Goal: Download file/media

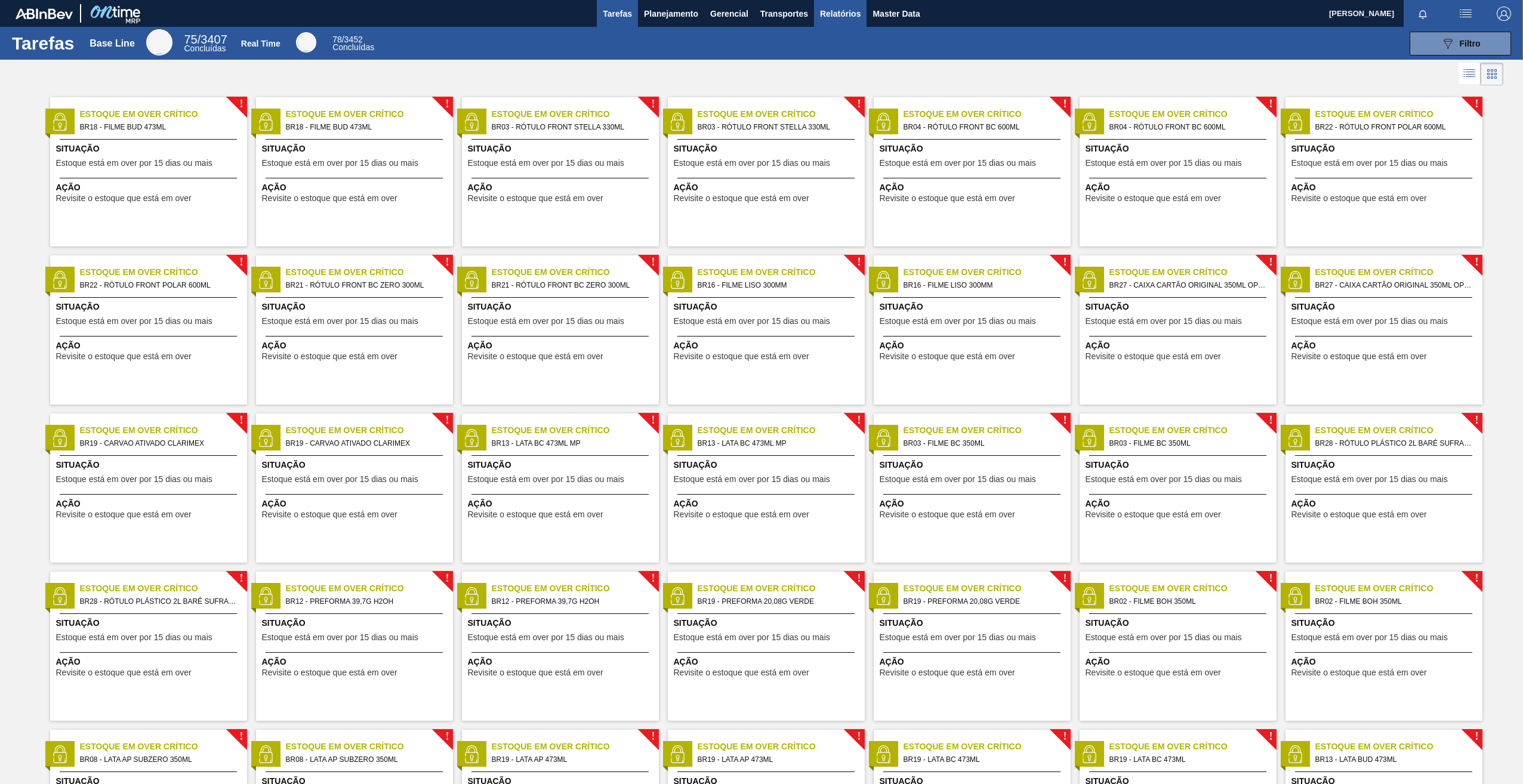
click at [846, 16] on span "Relatórios" at bounding box center [840, 14] width 41 height 14
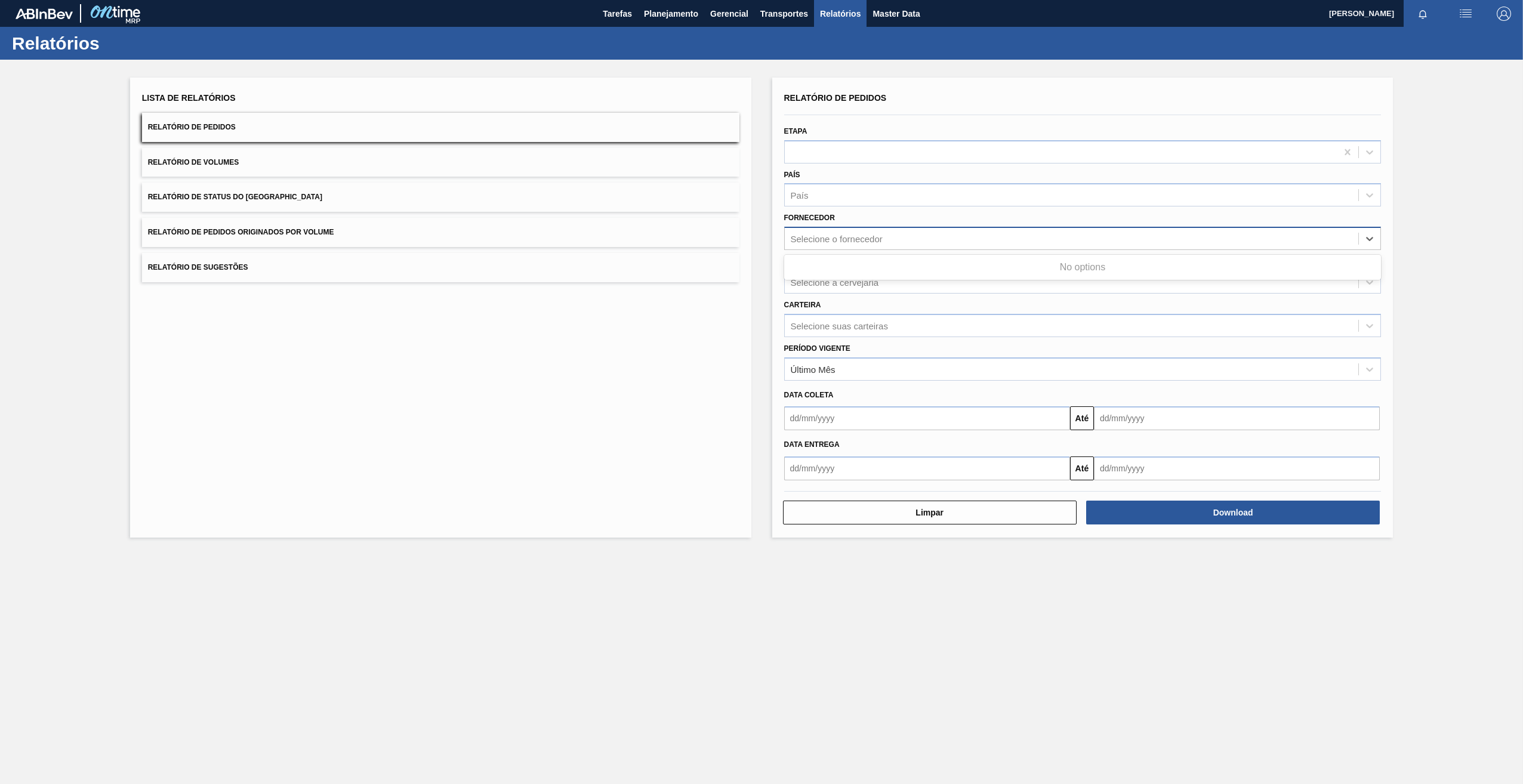
click at [871, 242] on div "Selecione o fornecedor" at bounding box center [836, 238] width 92 height 10
paste input "327858"
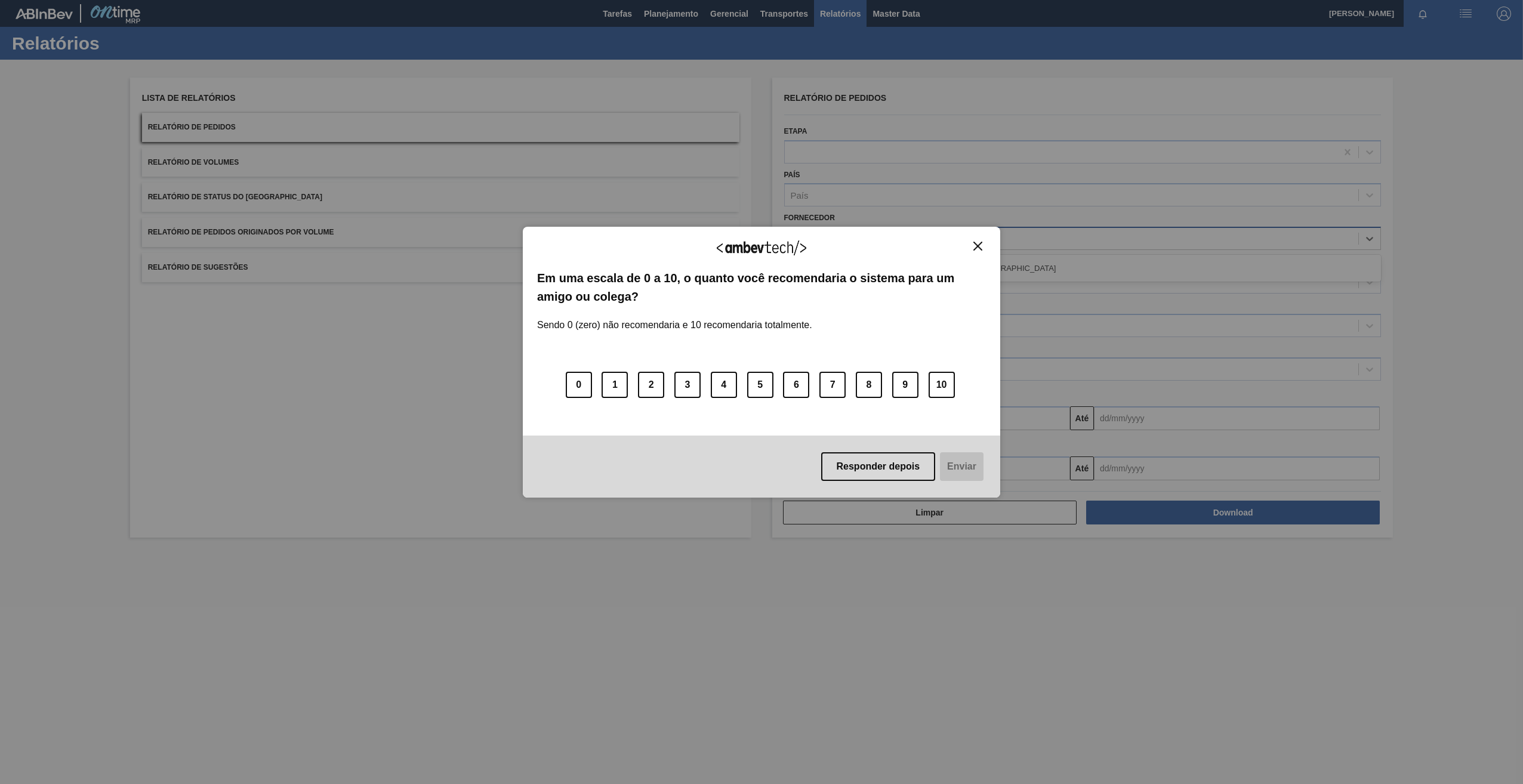
type input "327858"
click at [979, 244] on img "Close" at bounding box center [978, 246] width 9 height 9
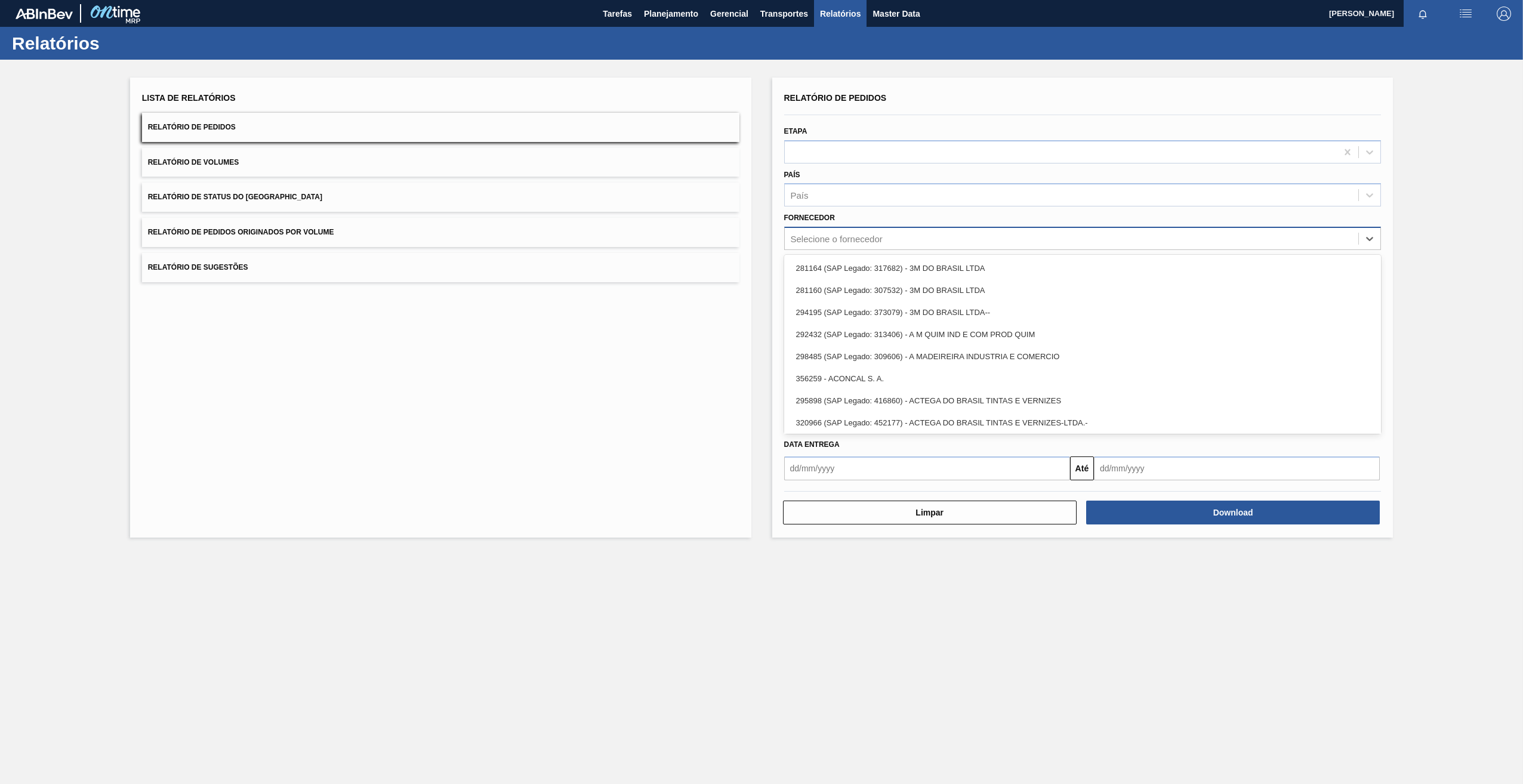
click at [842, 241] on div "Selecione o fornecedor" at bounding box center [836, 238] width 92 height 10
paste input "327858"
type input "327858"
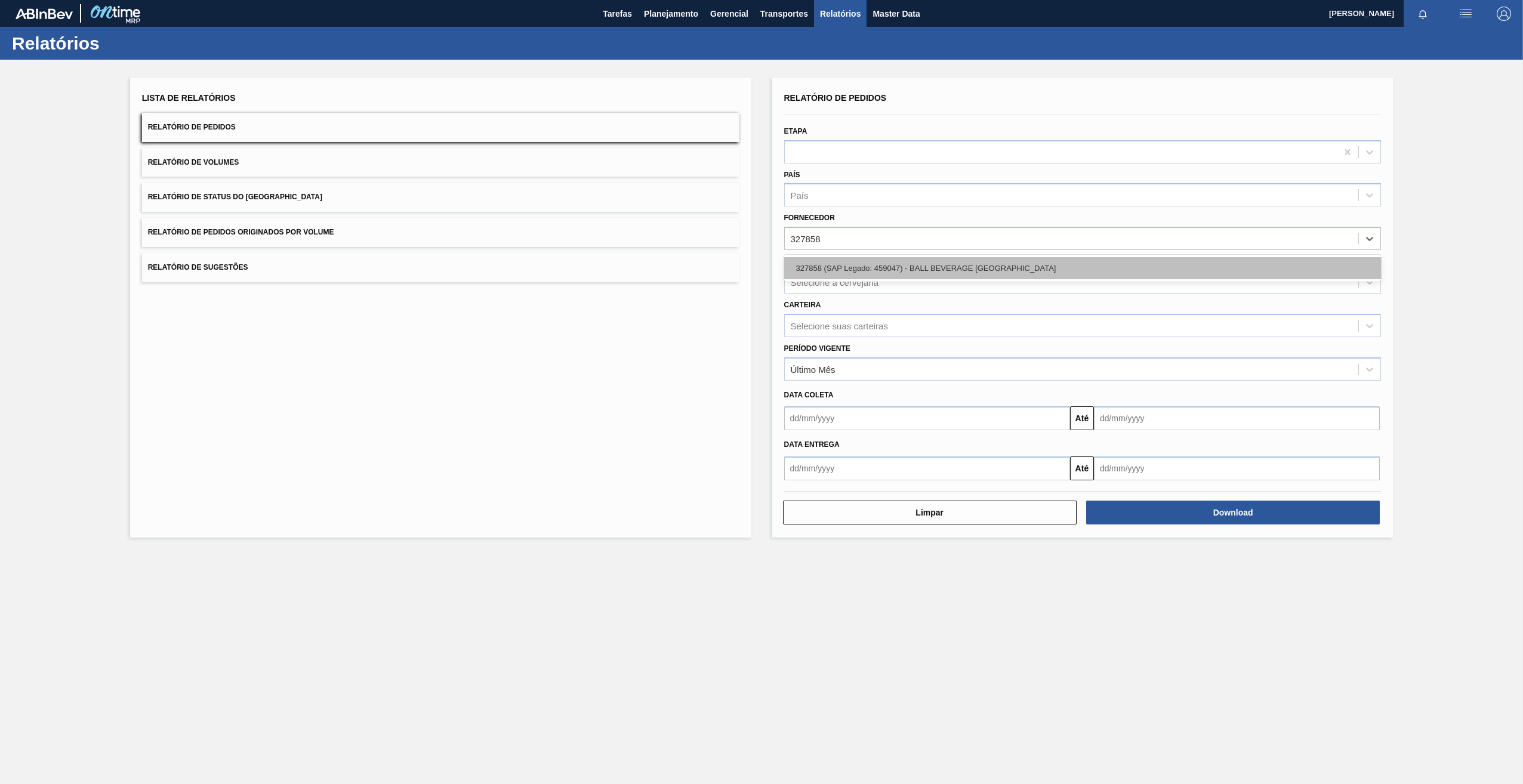
click at [851, 267] on div "327858 (SAP Legado: 459047) - BALL BEVERAGE [GEOGRAPHIC_DATA]" at bounding box center [1083, 268] width 598 height 22
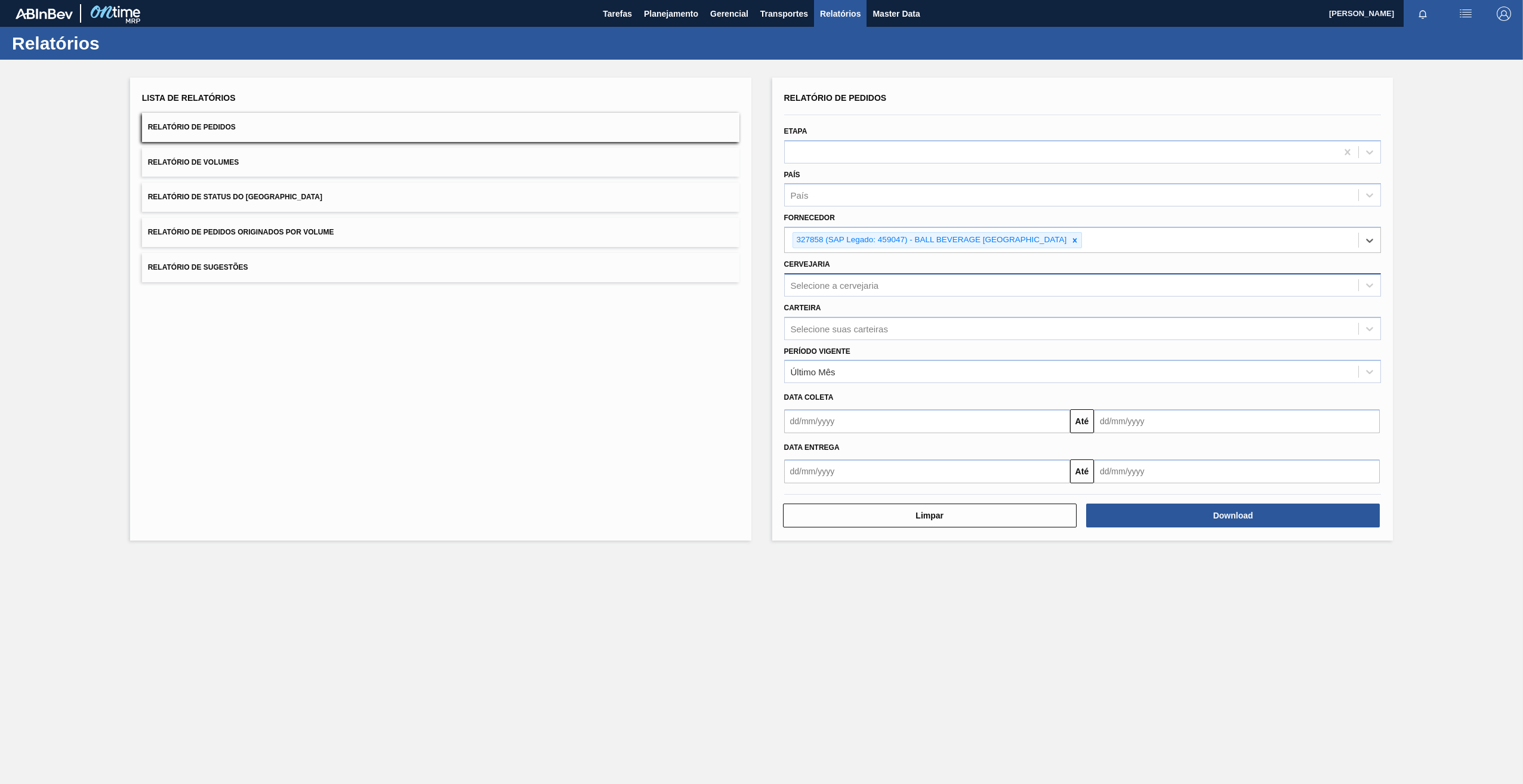
click at [830, 285] on div "Selecione a cervejaria" at bounding box center [835, 285] width 88 height 10
type input "09"
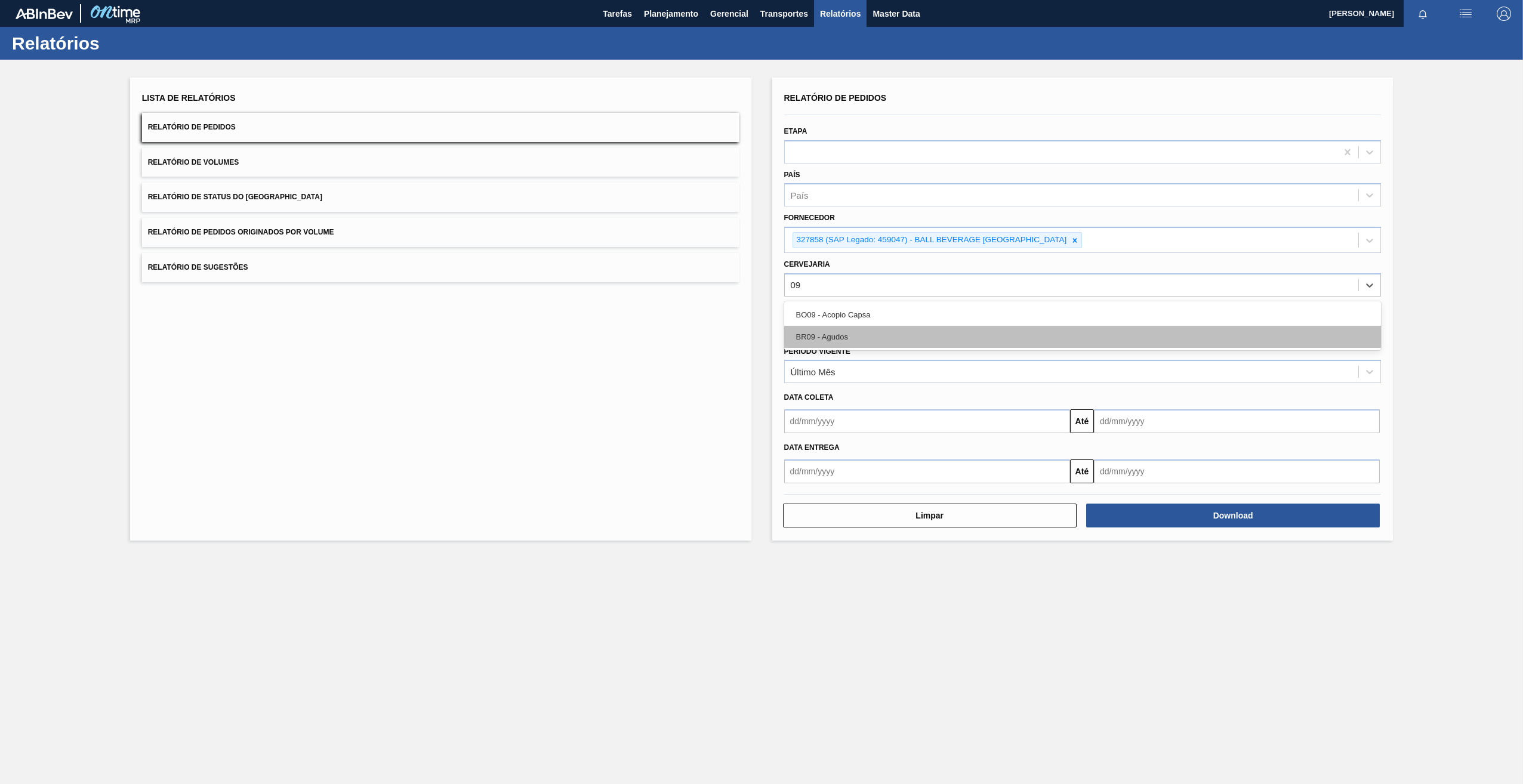
click at [857, 333] on div "BR09 - Agudos" at bounding box center [1083, 337] width 598 height 22
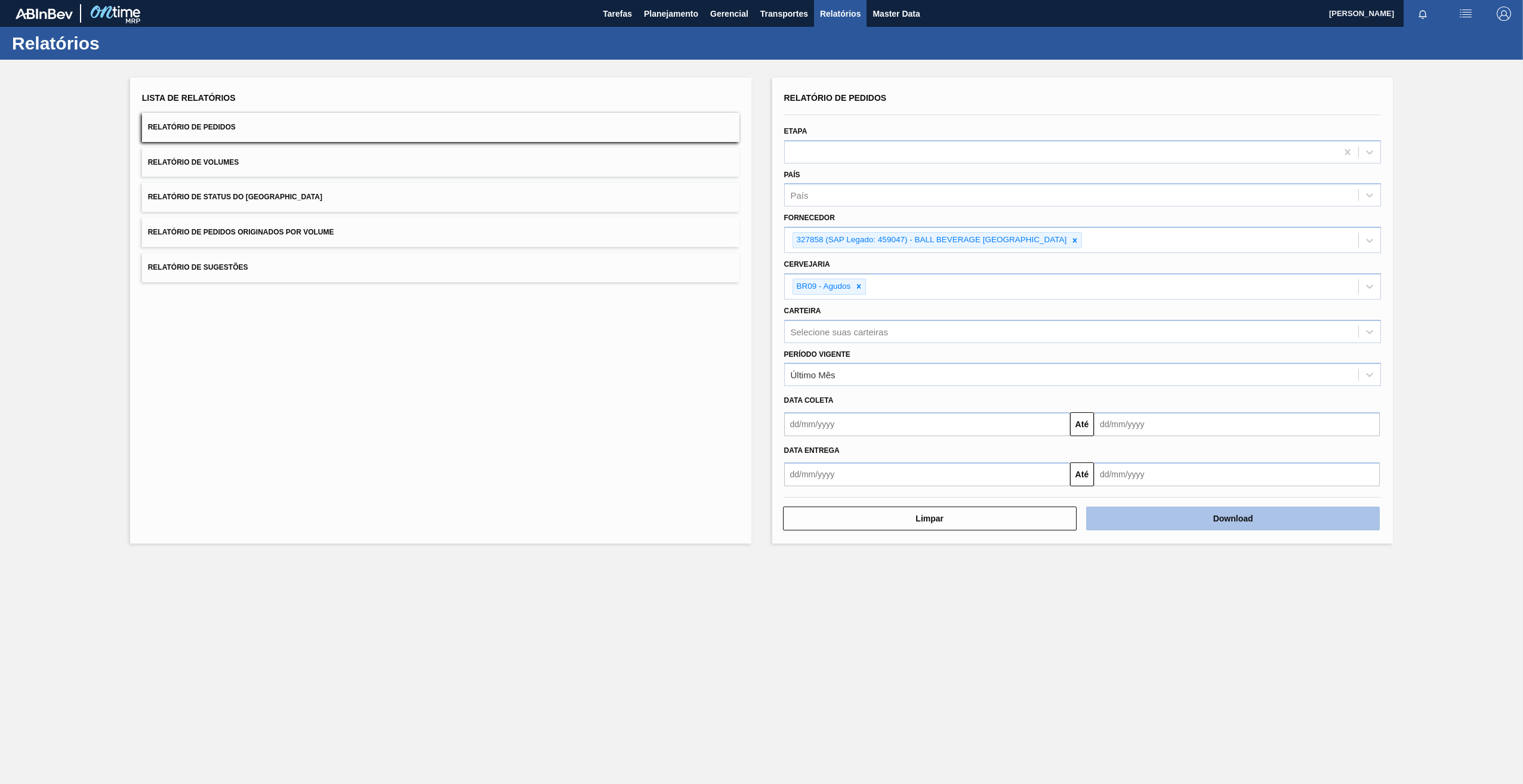
click at [1199, 520] on button "Download" at bounding box center [1233, 518] width 294 height 24
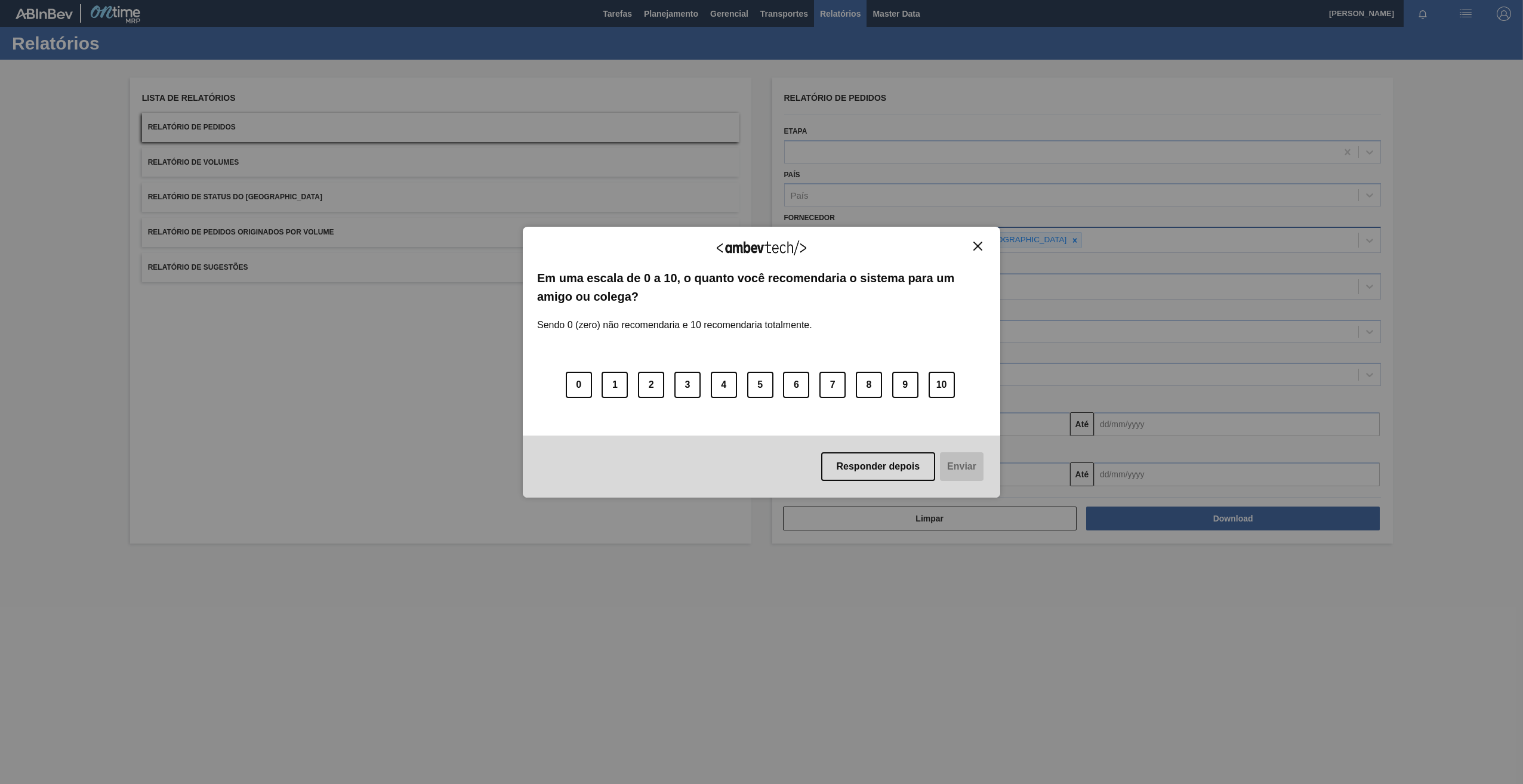
click at [981, 244] on img "Close" at bounding box center [978, 246] width 9 height 9
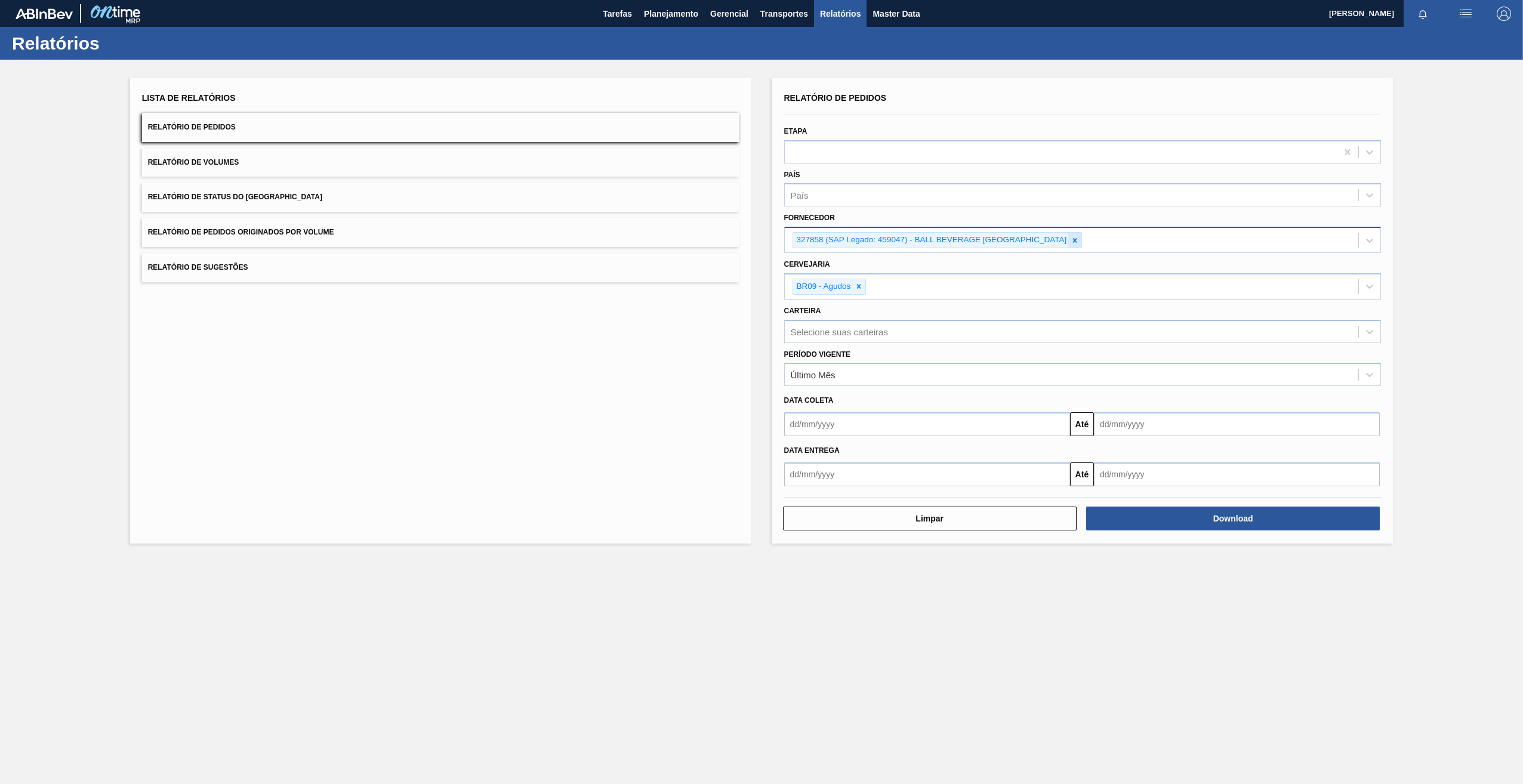
click at [1078, 242] on icon at bounding box center [1076, 240] width 4 height 4
paste input "280467"
type input "280467"
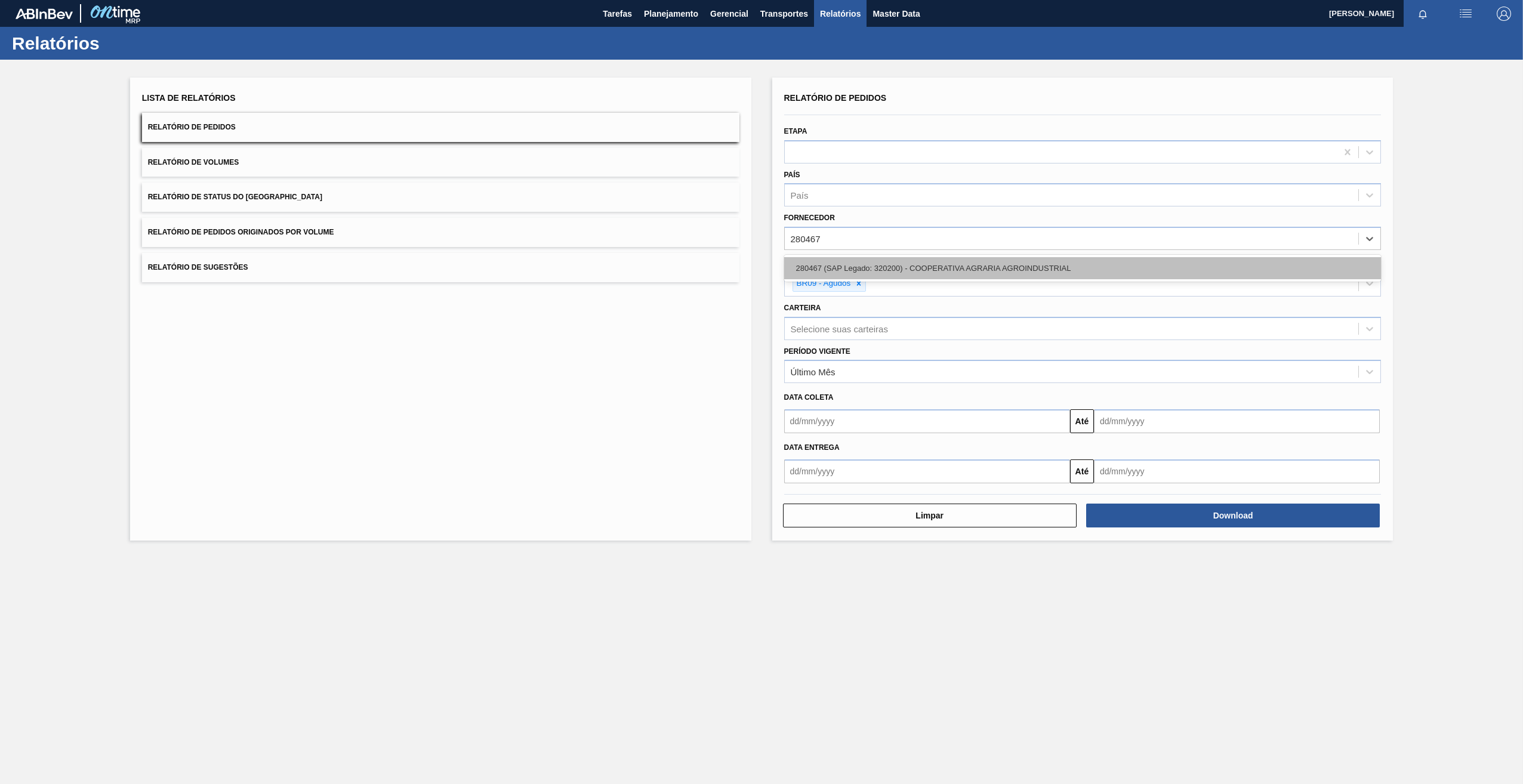
click at [846, 266] on div "280467 (SAP Legado: 320200) - COOPERATIVA AGRARIA AGROINDUSTRIAL" at bounding box center [1083, 268] width 598 height 22
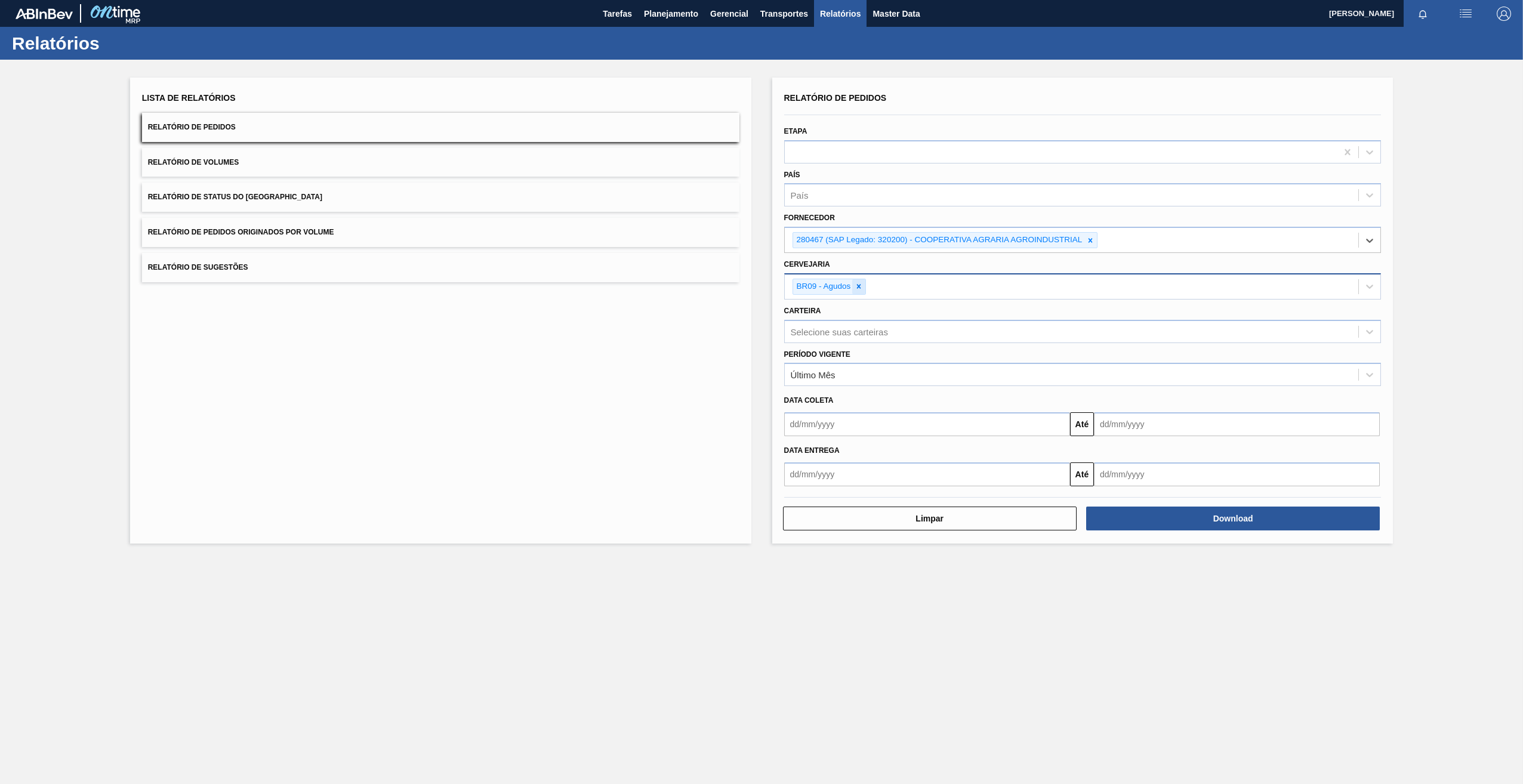
click at [861, 285] on icon at bounding box center [859, 287] width 4 height 4
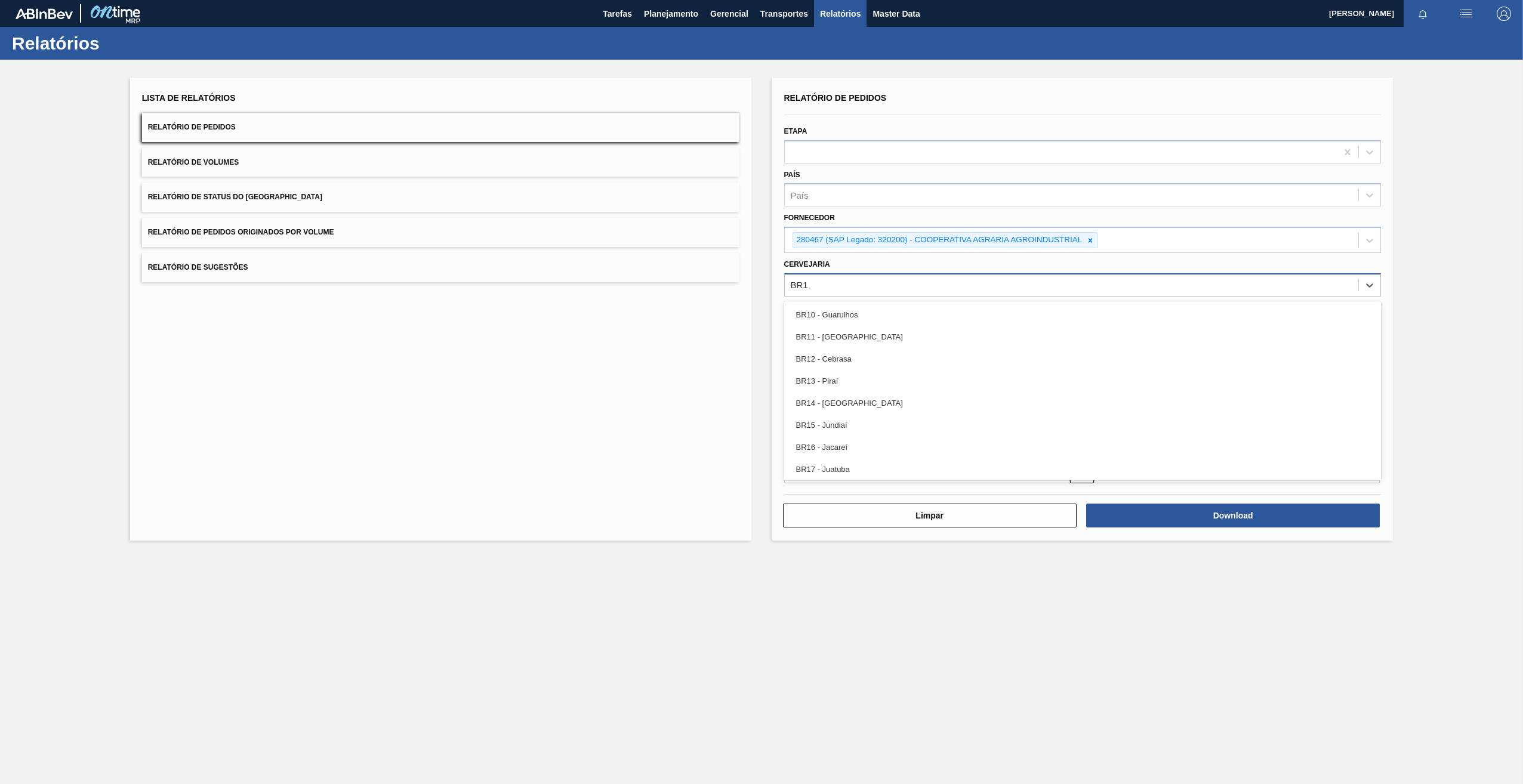
type input "BR13"
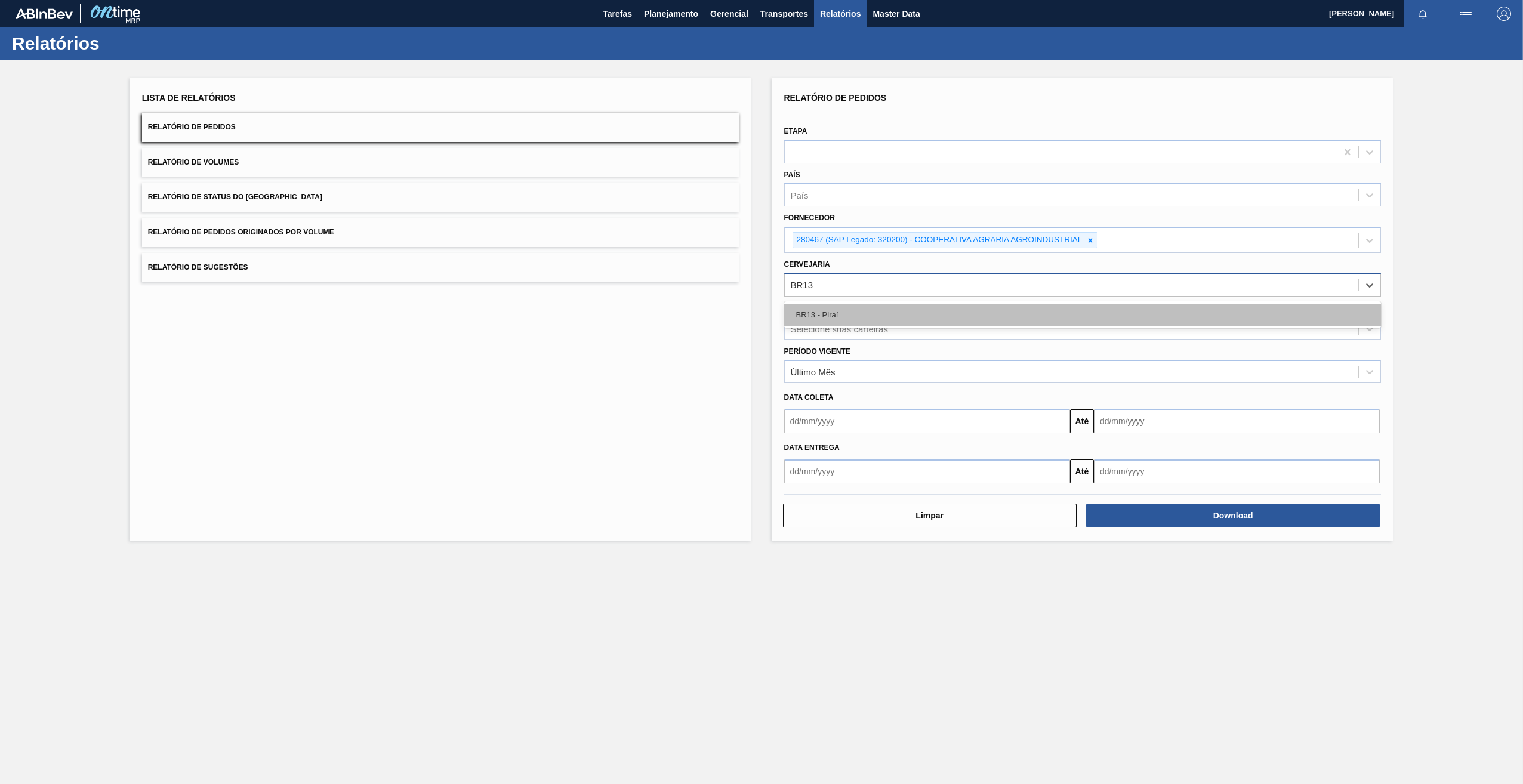
click at [841, 304] on div "BR13 - Piraí" at bounding box center [1083, 315] width 598 height 22
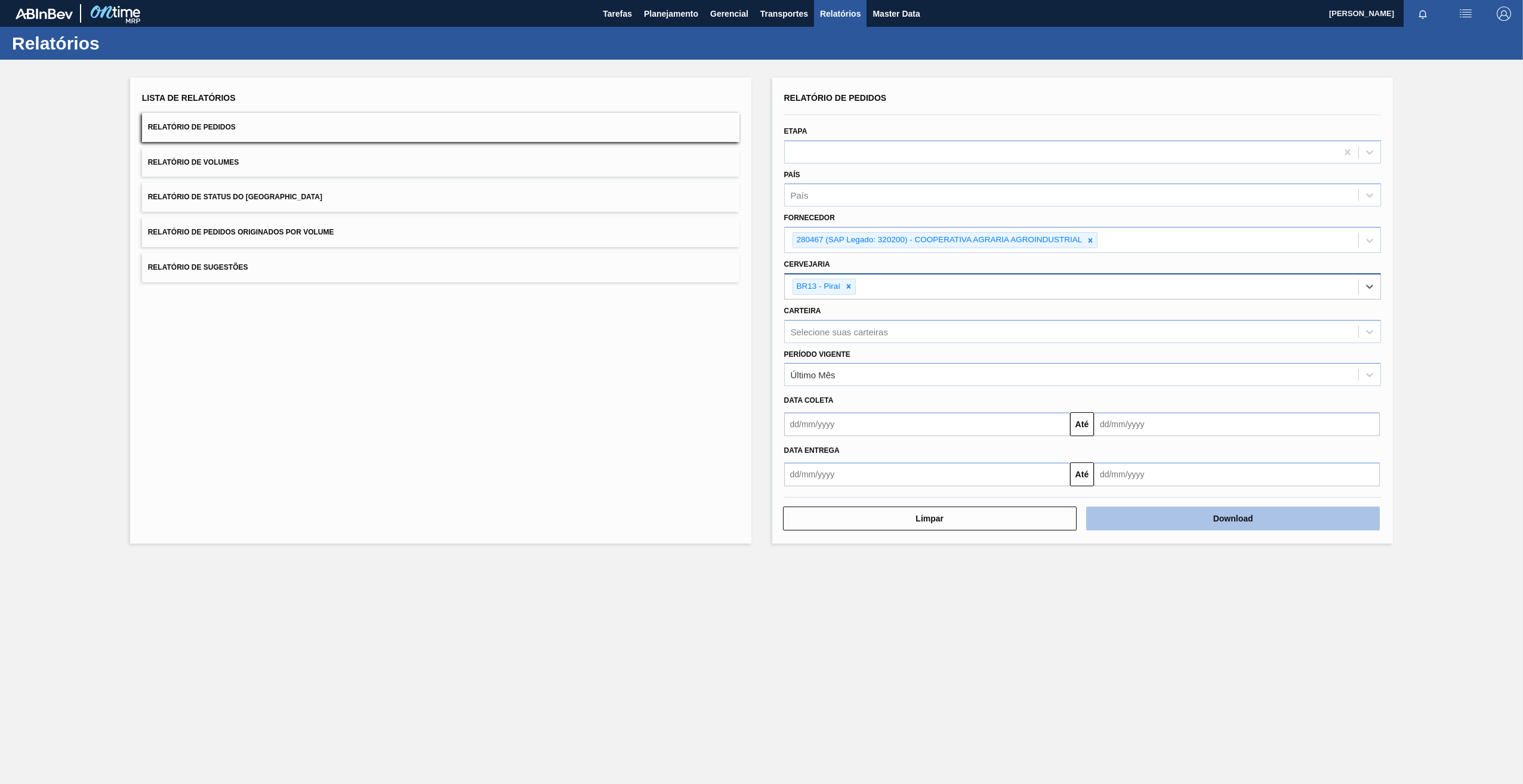
click at [1189, 526] on button "Download" at bounding box center [1233, 518] width 294 height 24
